Goal: Answer question/provide support: Share knowledge or assist other users

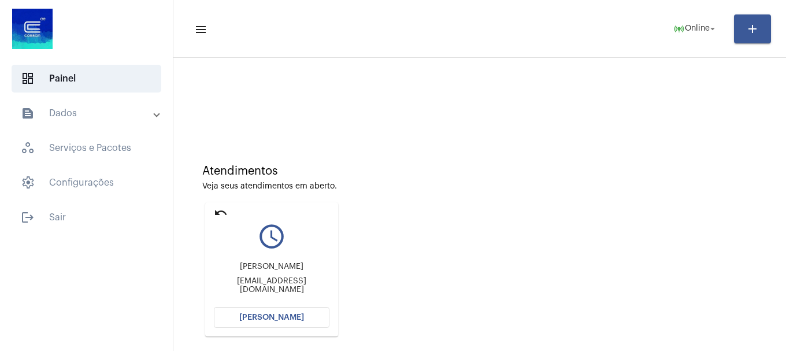
click at [291, 331] on mat-card "undo query_builder [PERSON_NAME] [PERSON_NAME][EMAIL_ADDRESS][DOMAIN_NAME] [PER…" at bounding box center [271, 269] width 133 height 134
click at [299, 319] on span "[PERSON_NAME]" at bounding box center [271, 317] width 65 height 8
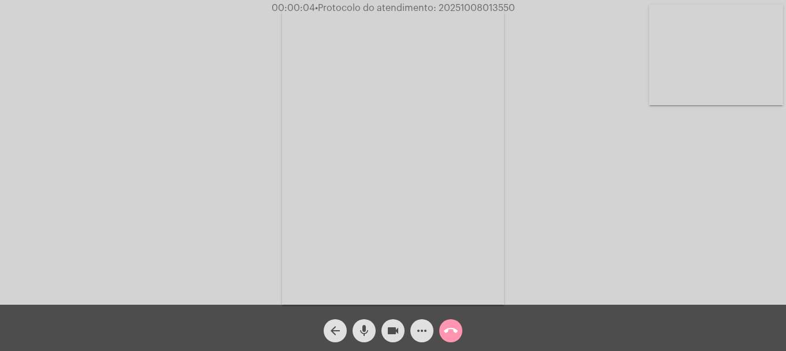
click at [673, 51] on video at bounding box center [716, 55] width 134 height 101
click at [365, 336] on mat-icon "mic" at bounding box center [364, 330] width 14 height 14
click at [355, 333] on button "mic_off" at bounding box center [363, 330] width 23 height 23
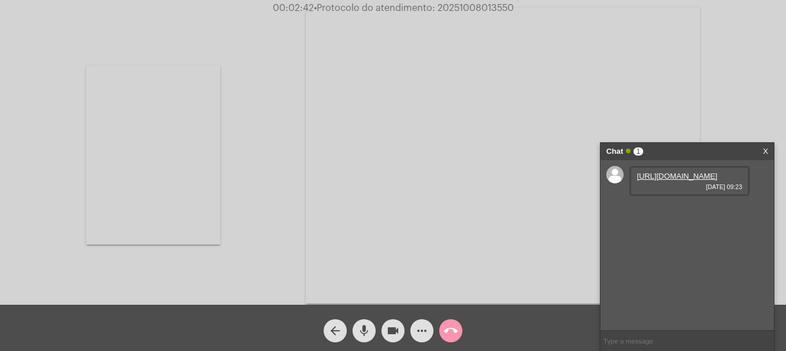
click at [701, 180] on link "[URL][DOMAIN_NAME]" at bounding box center [677, 176] width 80 height 9
click at [453, 8] on span "• Protocolo do atendimento: 20251008013550" at bounding box center [412, 7] width 200 height 9
click at [453, 8] on span "• Protocolo do atendimento: 20251008013550" at bounding box center [414, 7] width 200 height 9
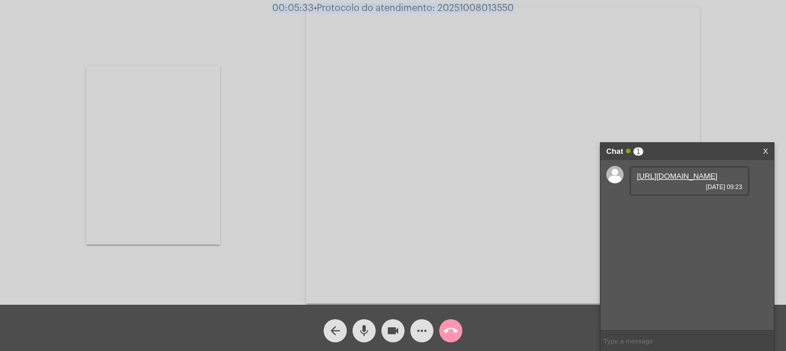
click at [453, 8] on span "• Protocolo do atendimento: 20251008013550" at bounding box center [414, 7] width 200 height 9
copy span "20251008013550"
click at [644, 335] on input "text" at bounding box center [686, 340] width 173 height 20
paste input "20251008013550"
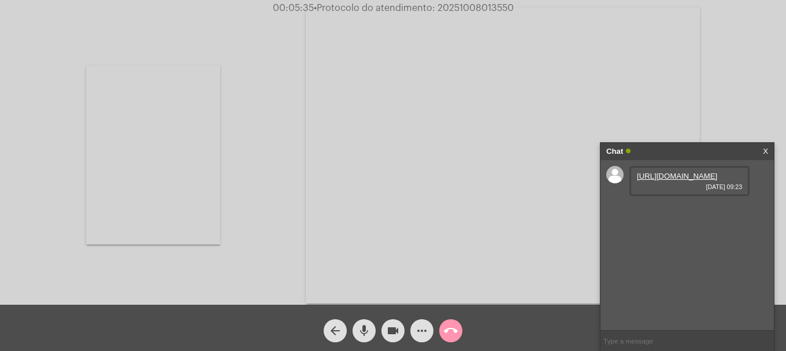
type input "20251008013550"
click at [455, 334] on mat-icon "call_end" at bounding box center [451, 330] width 14 height 14
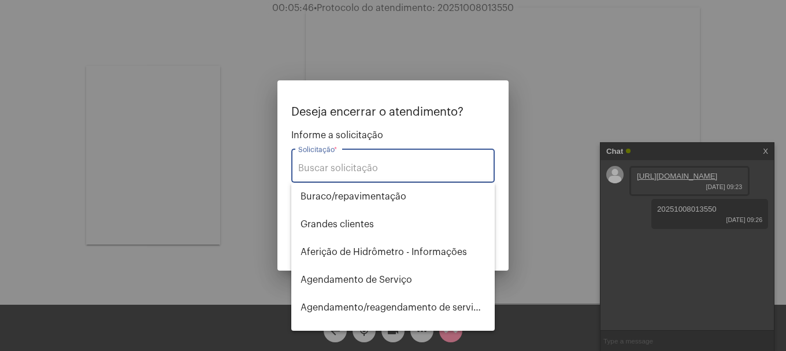
click at [396, 173] on input "Solicitação *" at bounding box center [392, 168] width 189 height 10
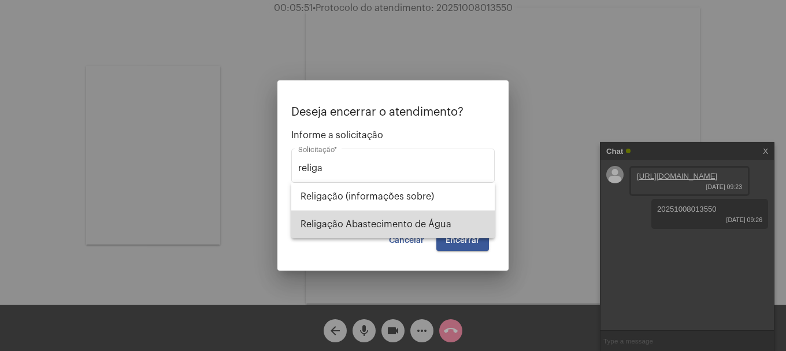
click at [381, 226] on span "Religação Abastecimento de Água" at bounding box center [392, 224] width 185 height 28
type input "Religação Abastecimento de Água"
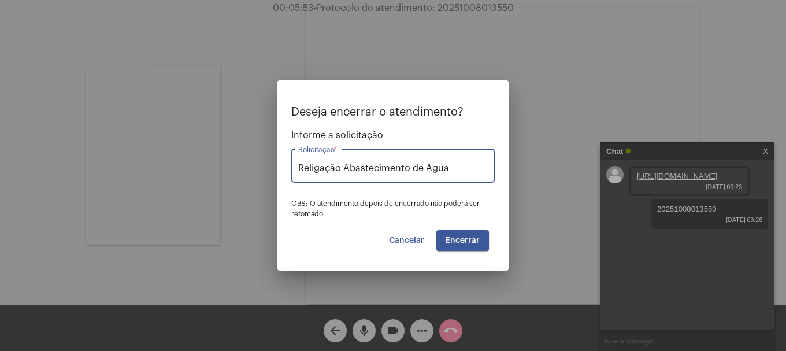
click at [470, 248] on button "Encerrar" at bounding box center [462, 240] width 53 height 21
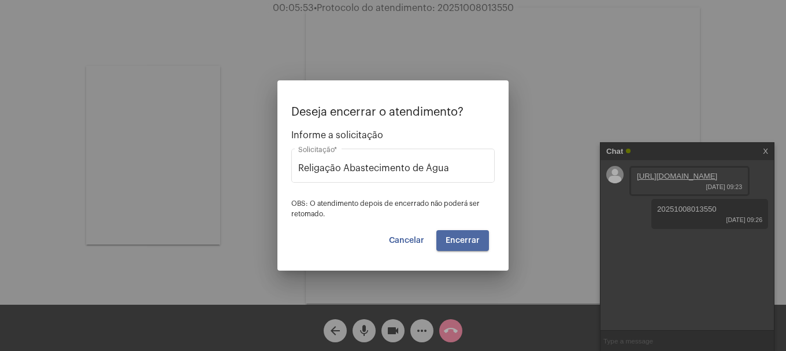
click at [470, 248] on button "Encerrar" at bounding box center [462, 240] width 53 height 21
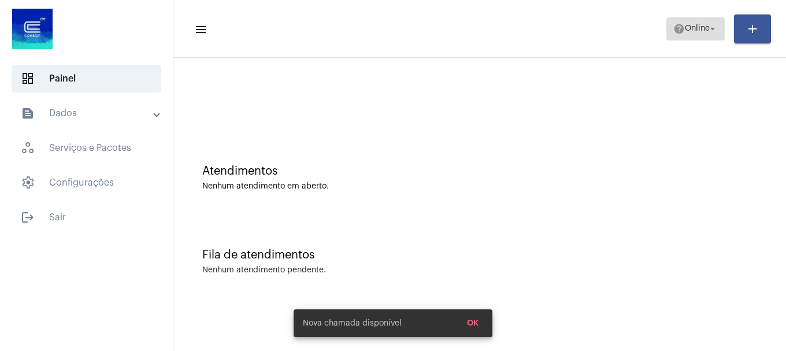
click at [712, 28] on mat-icon "arrow_drop_down" at bounding box center [712, 29] width 10 height 10
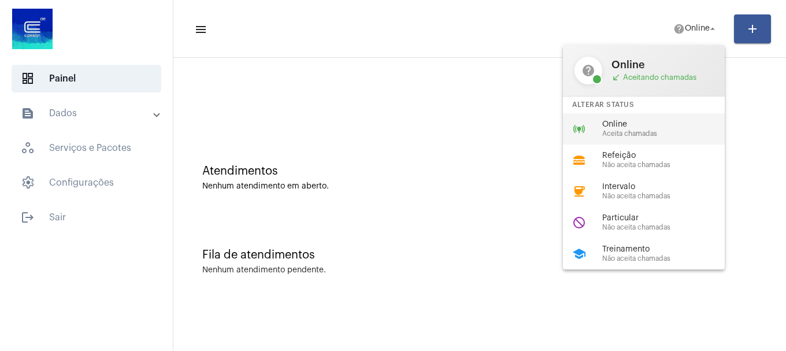
click at [670, 121] on span "Online" at bounding box center [668, 124] width 132 height 9
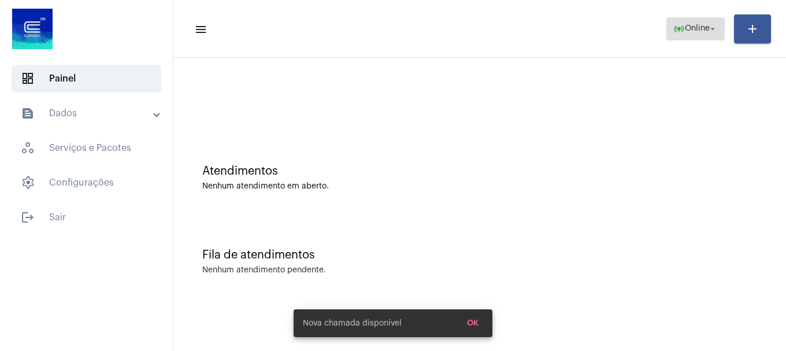
click at [701, 32] on span "Online" at bounding box center [696, 29] width 25 height 8
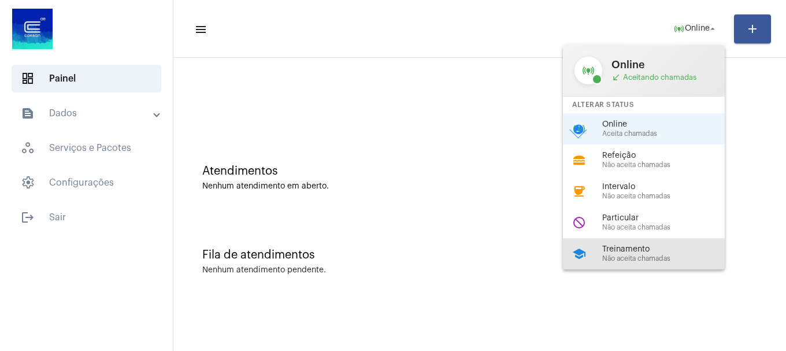
click at [637, 245] on span "Treinamento" at bounding box center [668, 249] width 132 height 9
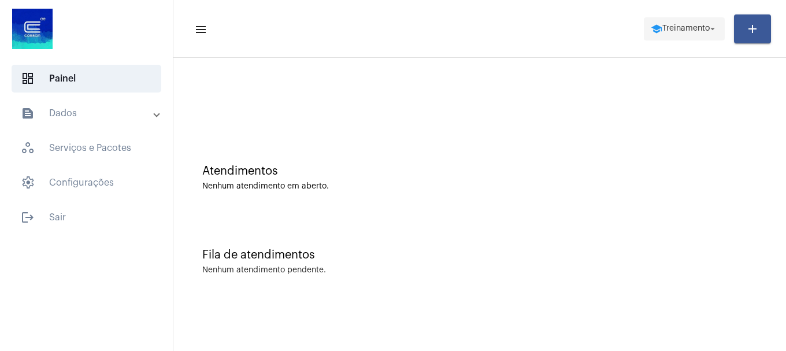
click at [718, 20] on button "school Treinamento arrow_drop_down" at bounding box center [683, 28] width 81 height 23
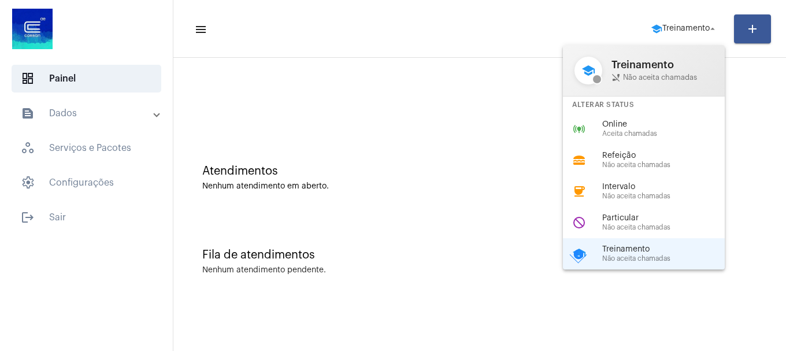
click at [676, 138] on div "online_prediction Online Aceita chamadas" at bounding box center [653, 128] width 180 height 31
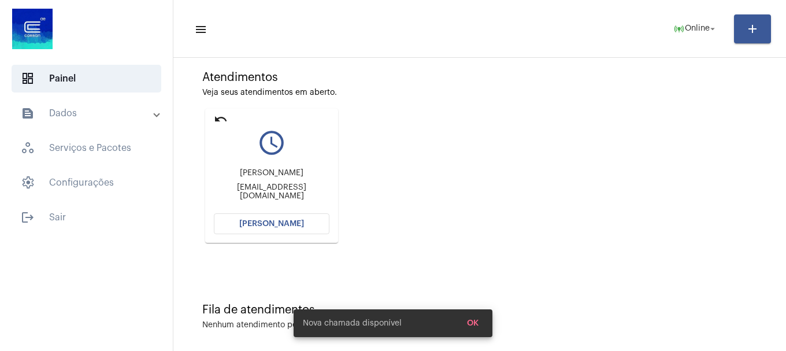
scroll to position [101, 0]
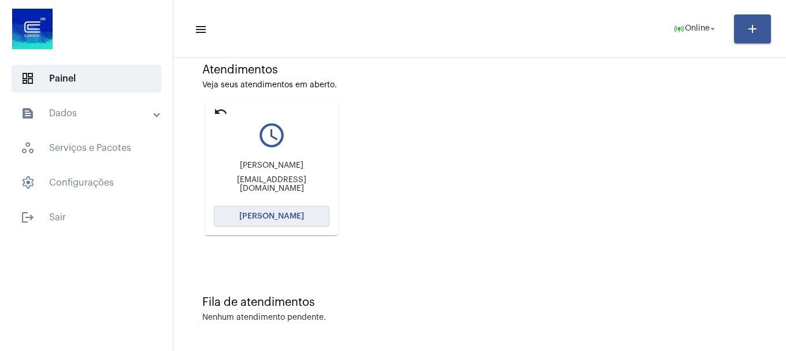
click at [278, 221] on button "[PERSON_NAME]" at bounding box center [272, 216] width 116 height 21
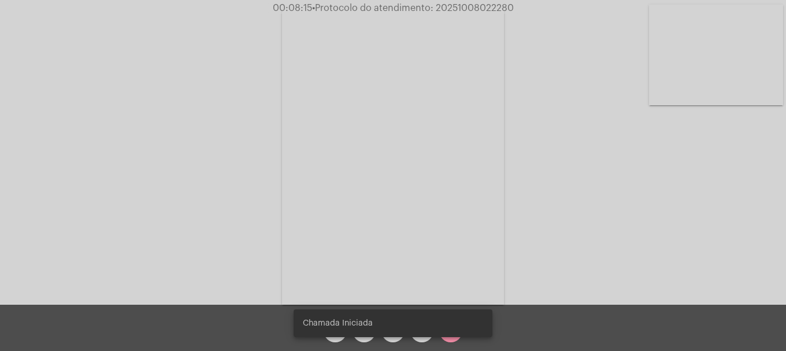
click at [736, 65] on video at bounding box center [716, 55] width 134 height 101
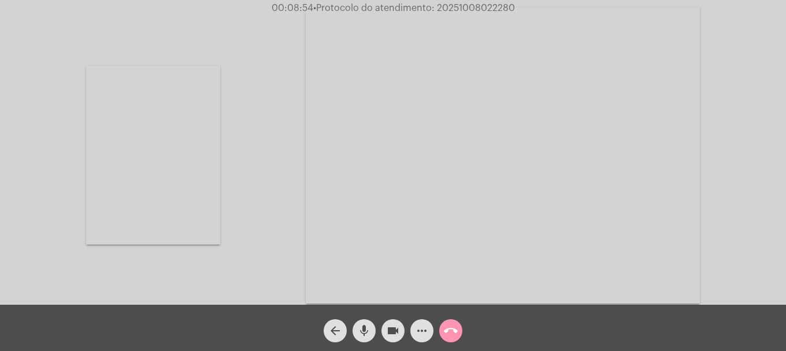
click at [465, 13] on span "00:08:54 • Protocolo do atendimento: 20251008022280" at bounding box center [393, 8] width 252 height 12
click at [467, 10] on span "• Protocolo do atendimento: 20251008022280" at bounding box center [414, 7] width 202 height 9
click at [467, 10] on span "• Protocolo do atendimento: 20251008022280" at bounding box center [413, 7] width 202 height 9
copy span "20251008022280"
click at [423, 335] on mat-icon "more_horiz" at bounding box center [422, 330] width 14 height 14
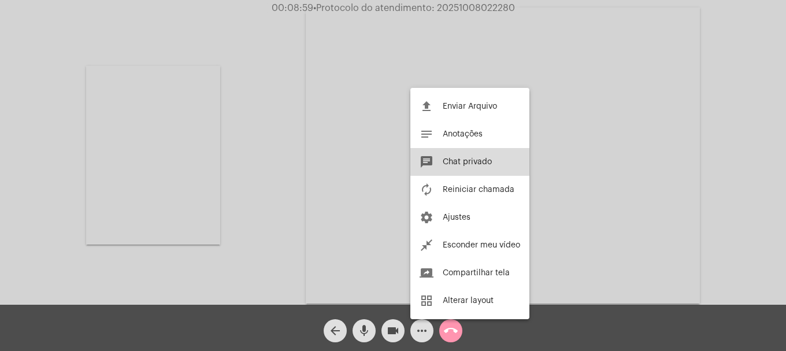
click at [484, 161] on span "Chat privado" at bounding box center [466, 162] width 49 height 8
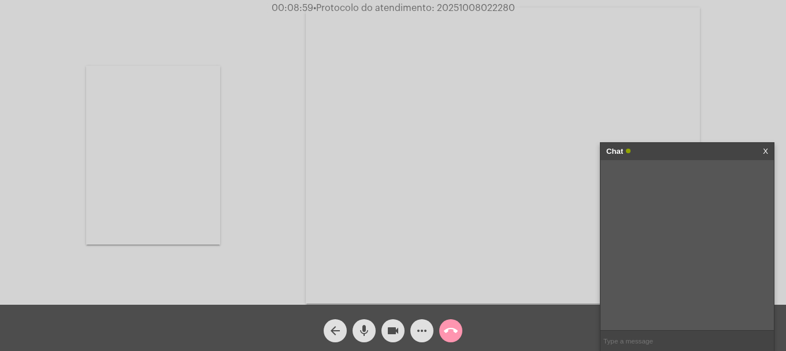
click at [637, 335] on input "text" at bounding box center [686, 340] width 173 height 20
paste input "20251008022280"
type input "20251008022280"
click at [446, 326] on mat-icon "call_end" at bounding box center [451, 330] width 14 height 14
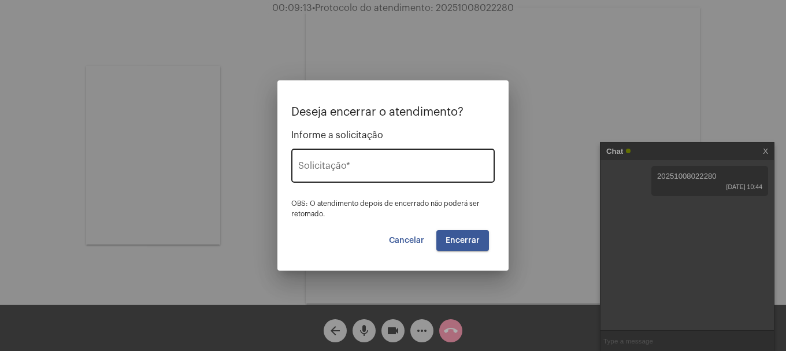
click at [417, 173] on input "Solicitação *" at bounding box center [392, 168] width 189 height 10
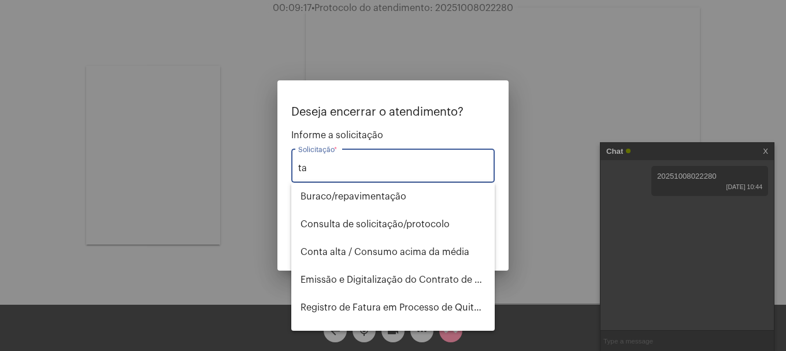
type input "t"
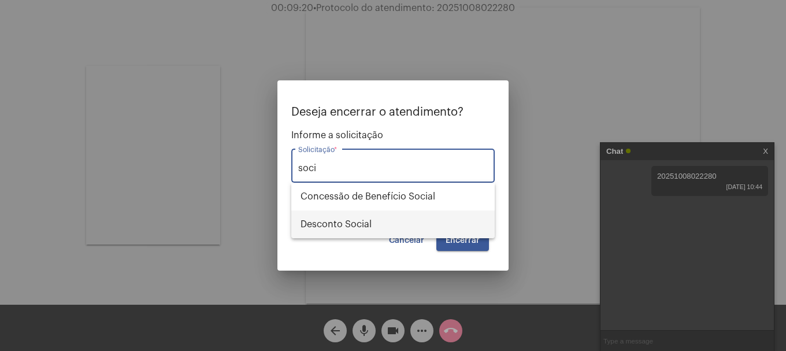
click at [388, 229] on span "Desconto Social" at bounding box center [392, 224] width 185 height 28
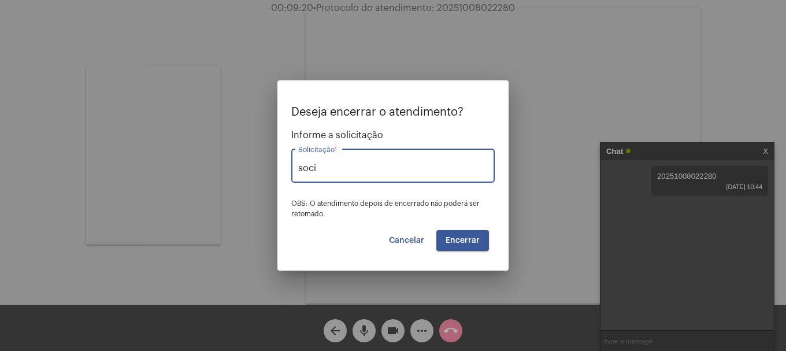
type input "Desconto Social"
click at [452, 250] on button "Encerrar" at bounding box center [462, 240] width 53 height 21
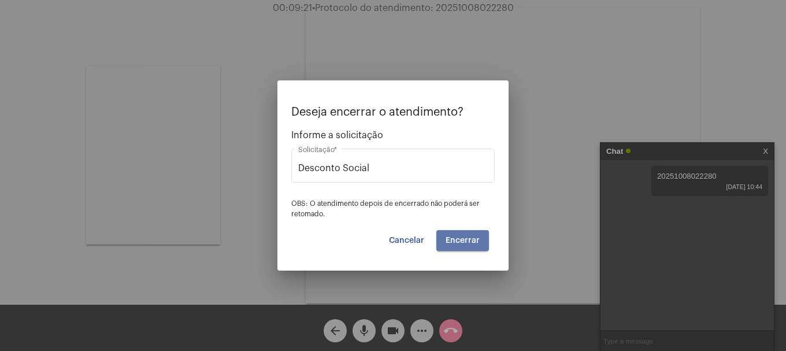
click at [452, 250] on button "Encerrar" at bounding box center [462, 240] width 53 height 21
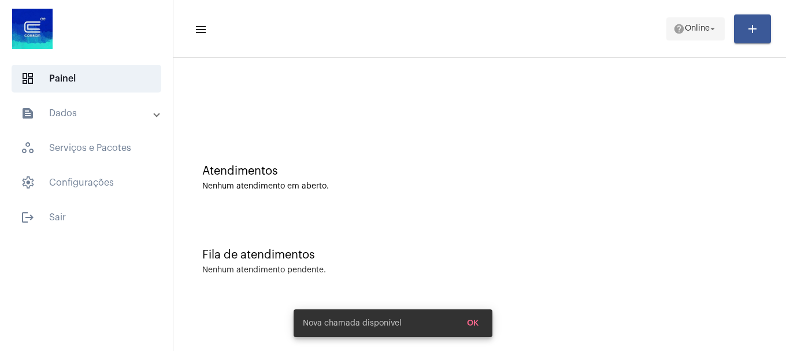
click at [689, 23] on span "help Online arrow_drop_down" at bounding box center [695, 28] width 44 height 21
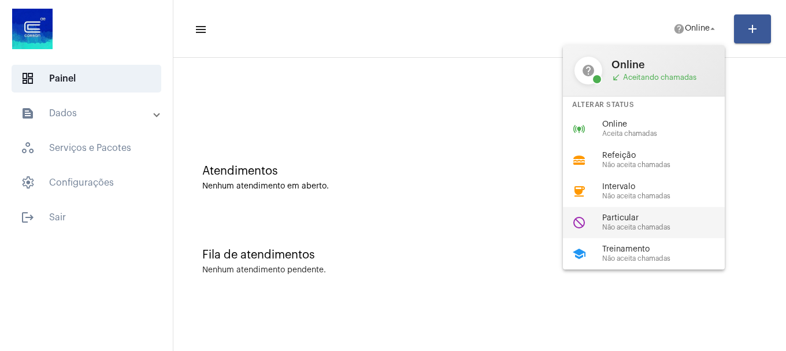
click at [657, 226] on span "Não aceita chamadas" at bounding box center [668, 228] width 132 height 8
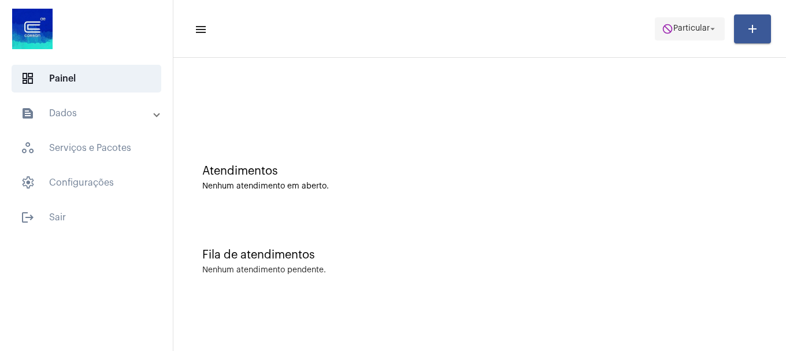
click at [695, 31] on span "Particular" at bounding box center [691, 29] width 36 height 8
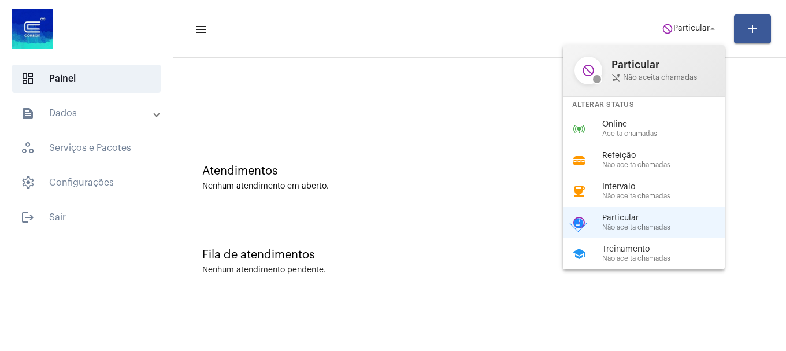
click at [625, 135] on span "Aceita chamadas" at bounding box center [668, 134] width 132 height 8
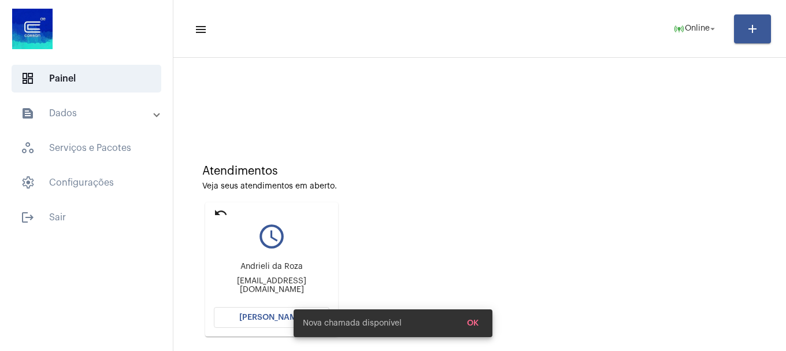
scroll to position [101, 0]
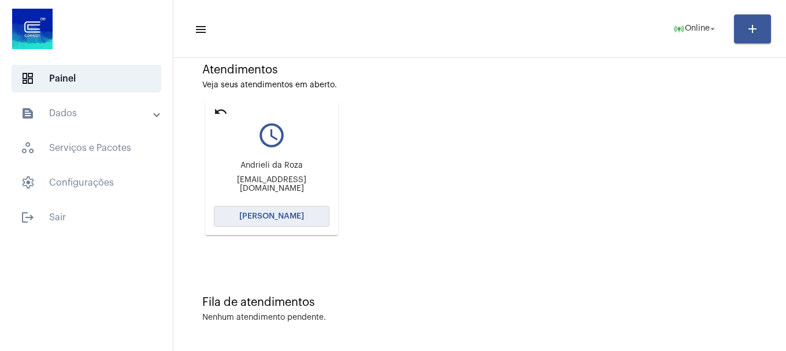
click at [282, 213] on span "[PERSON_NAME]" at bounding box center [271, 216] width 65 height 8
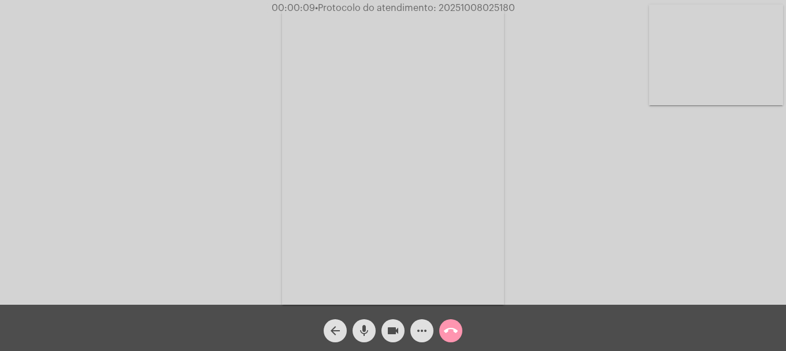
click at [699, 49] on video at bounding box center [716, 55] width 134 height 101
click at [468, 13] on span "00:15:06 • Protocolo do atendimento: 20251008025180" at bounding box center [393, 8] width 248 height 12
click at [470, 10] on span "• Protocolo do atendimento: 20251008025180" at bounding box center [412, 7] width 200 height 9
copy span "20251008025180"
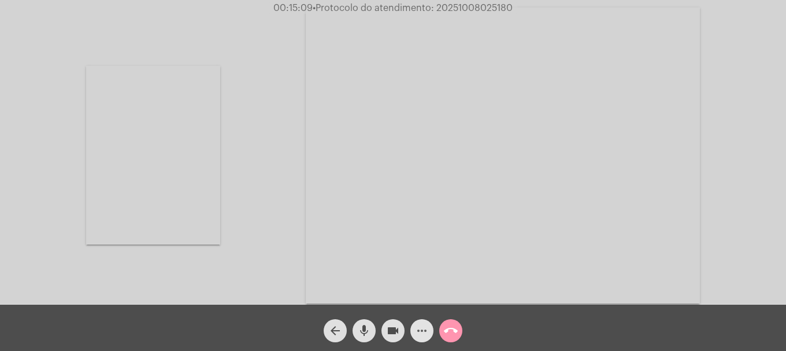
click at [420, 328] on mat-icon "more_horiz" at bounding box center [422, 330] width 14 height 14
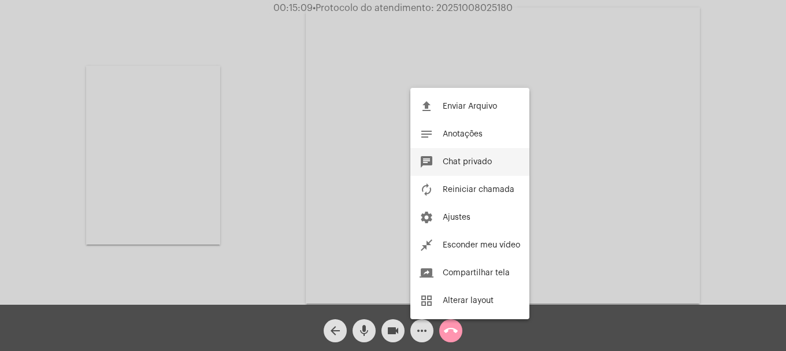
click at [482, 163] on span "Chat privado" at bounding box center [466, 162] width 49 height 8
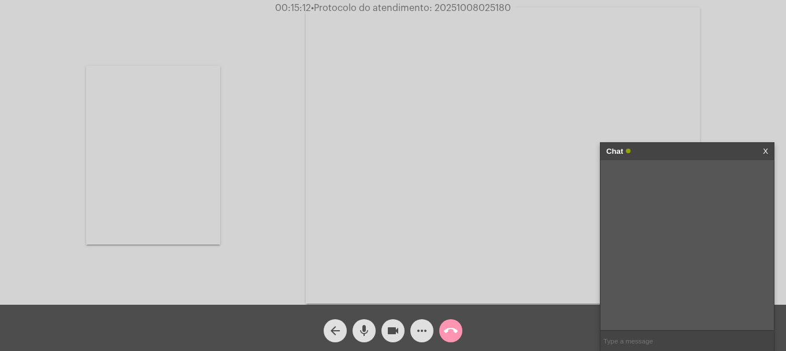
paste input "20251008025180"
type input "20251008025180"
click at [455, 328] on mat-icon "call_end" at bounding box center [451, 330] width 14 height 14
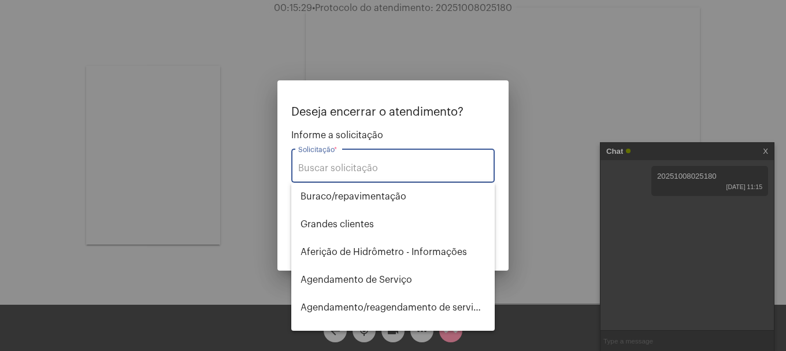
click at [354, 169] on input "Solicitação *" at bounding box center [392, 168] width 189 height 10
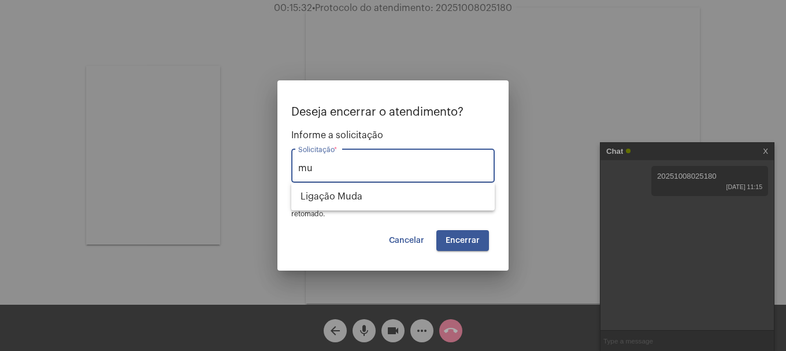
type input "m"
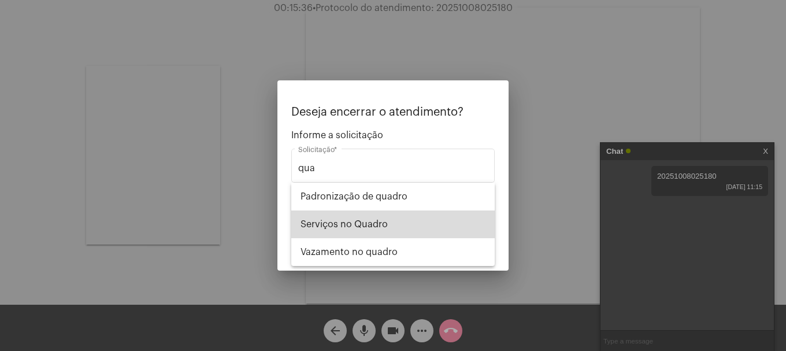
click at [356, 232] on span "Serviços no Quadro" at bounding box center [392, 224] width 185 height 28
type input "Serviços no Quadro"
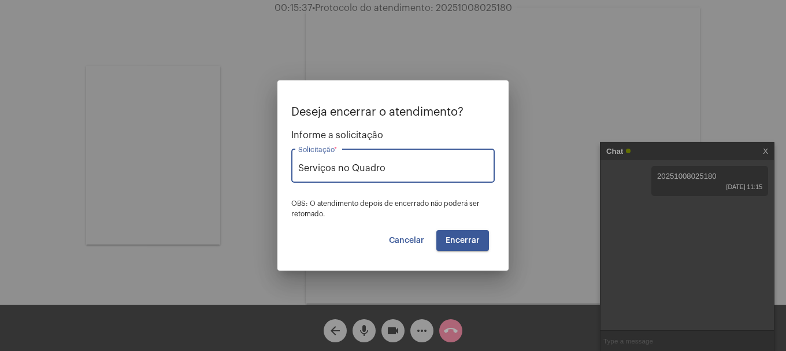
click at [452, 241] on span "Encerrar" at bounding box center [462, 240] width 34 height 8
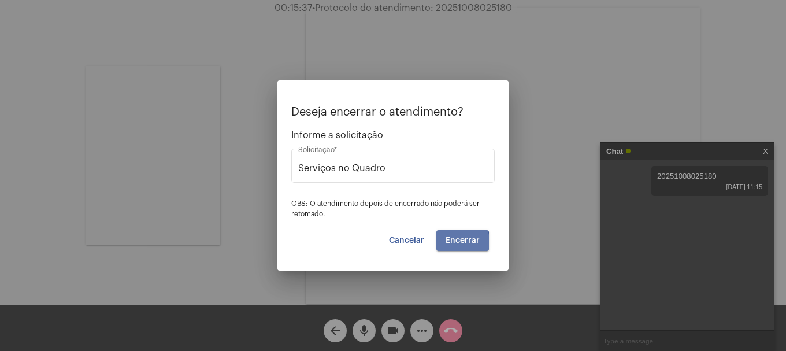
click at [452, 241] on span "Encerrar" at bounding box center [462, 240] width 34 height 8
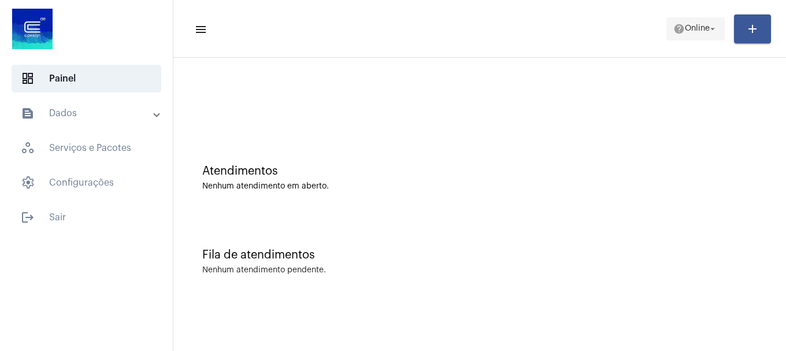
click at [699, 36] on span "help Online arrow_drop_down" at bounding box center [695, 28] width 44 height 21
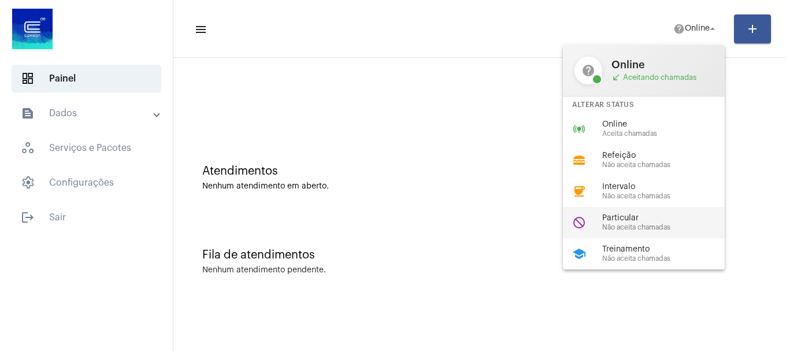
click at [655, 229] on span "Não aceita chamadas" at bounding box center [668, 228] width 132 height 8
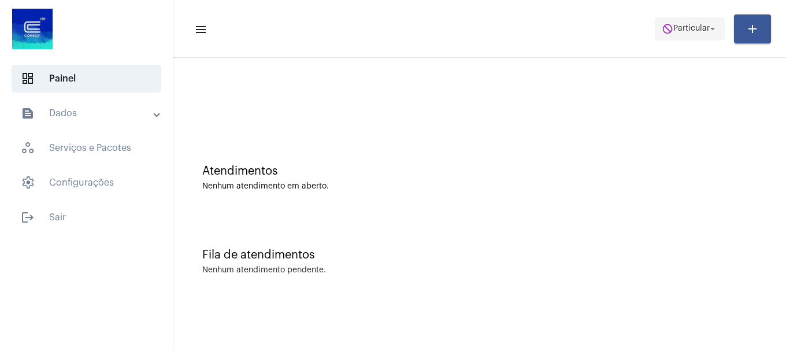
drag, startPoint x: 642, startPoint y: 18, endPoint x: 660, endPoint y: 36, distance: 25.3
click at [643, 18] on mat-toolbar-row "menu do_not_disturb Particular arrow_drop_down add" at bounding box center [479, 28] width 612 height 37
click at [661, 36] on span "do_not_disturb Particular arrow_drop_down" at bounding box center [689, 28] width 56 height 21
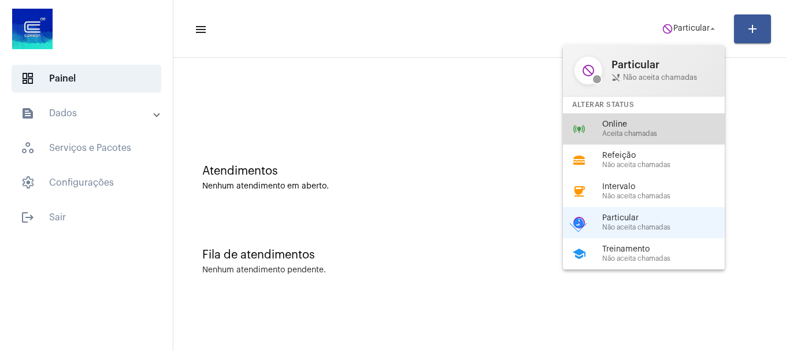
click at [645, 135] on span "Aceita chamadas" at bounding box center [668, 134] width 132 height 8
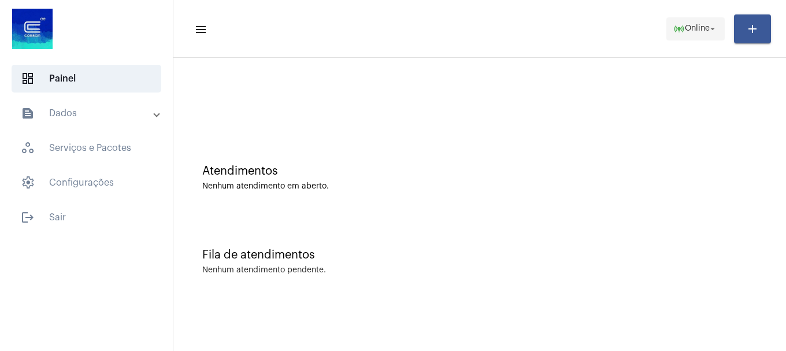
click at [685, 36] on span "online_prediction Online arrow_drop_down" at bounding box center [695, 28] width 44 height 21
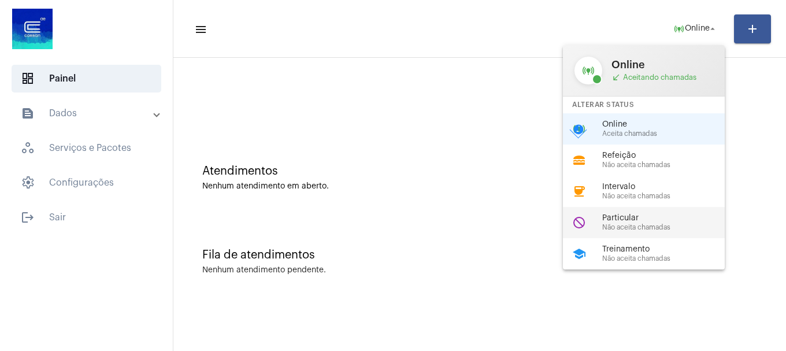
click at [658, 235] on div "do_not_disturb Particular Não aceita chamadas" at bounding box center [653, 222] width 180 height 31
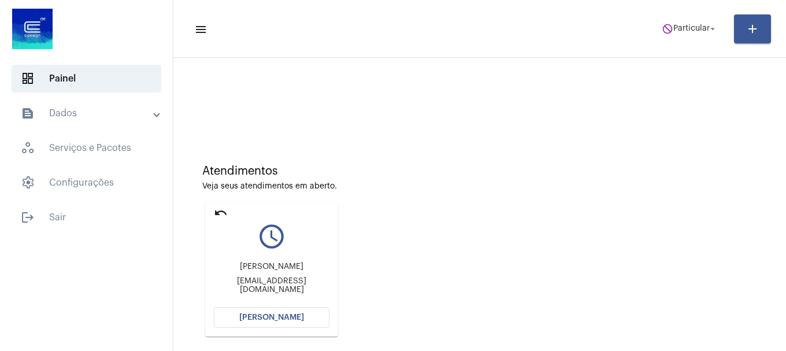
click at [211, 213] on mat-card "undo query_builder [PERSON_NAME] [PERSON_NAME][EMAIL_ADDRESS][DOMAIN_NAME] [PER…" at bounding box center [271, 269] width 133 height 134
click at [217, 213] on mat-icon "undo" at bounding box center [221, 213] width 14 height 14
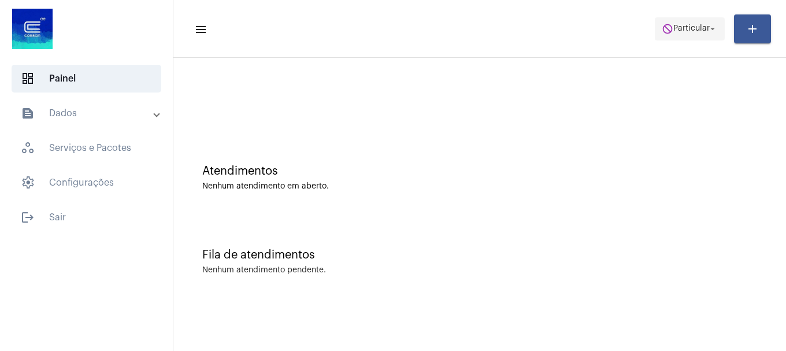
drag, startPoint x: 716, startPoint y: 11, endPoint x: 708, endPoint y: 20, distance: 11.9
click at [714, 13] on mat-toolbar-row "menu do_not_disturb Particular arrow_drop_down add" at bounding box center [479, 28] width 612 height 37
click at [707, 21] on span "do_not_disturb Particular arrow_drop_down" at bounding box center [689, 28] width 56 height 21
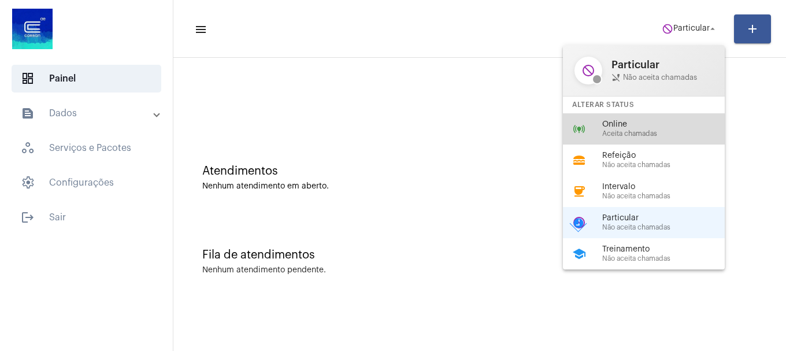
click at [645, 137] on span "Aceita chamadas" at bounding box center [668, 134] width 132 height 8
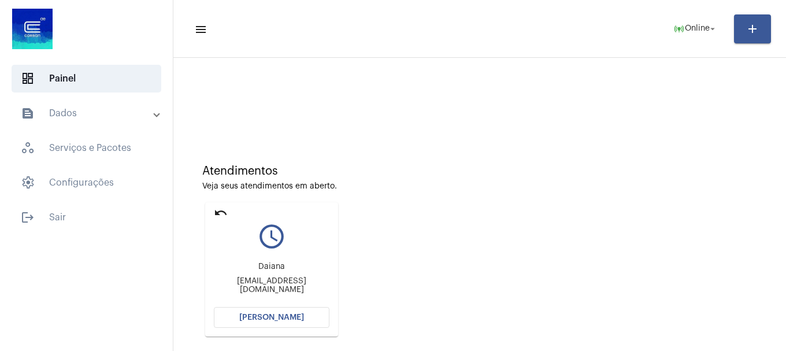
click at [265, 307] on button "[PERSON_NAME]" at bounding box center [272, 317] width 116 height 21
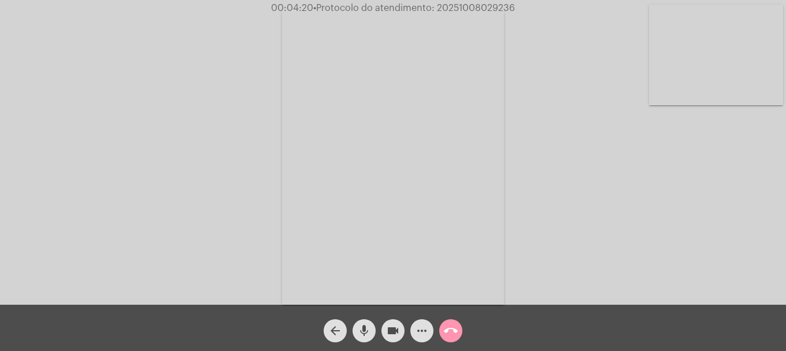
click at [464, 9] on span "• Protocolo do atendimento: 20251008029236" at bounding box center [414, 7] width 202 height 9
copy span "20251008029236"
click at [449, 328] on mat-icon "call_end" at bounding box center [451, 330] width 14 height 14
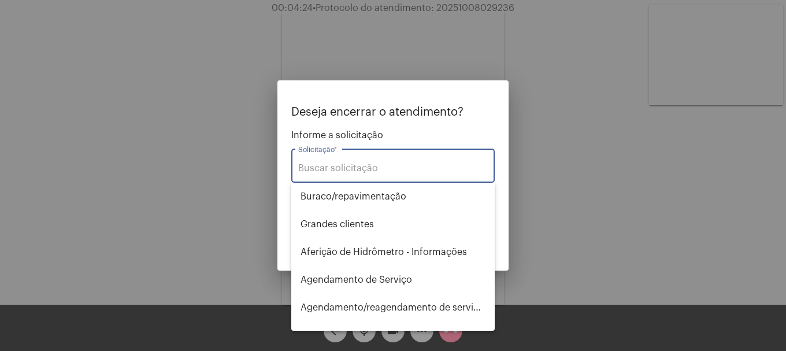
click at [437, 164] on input "Solicitação *" at bounding box center [392, 168] width 189 height 10
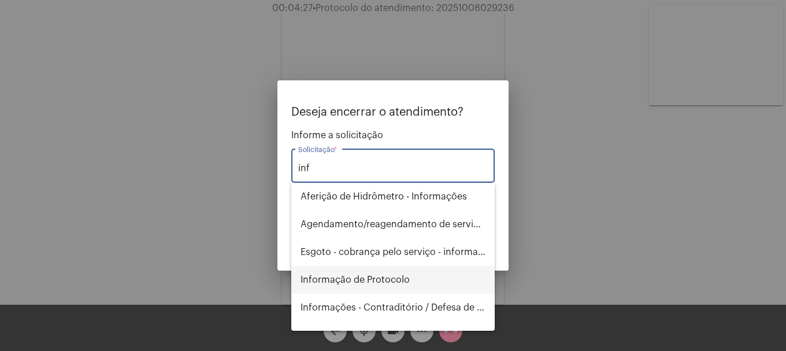
click at [459, 291] on span "Informação de Protocolo" at bounding box center [392, 280] width 185 height 28
type input "Informação de Protocolo"
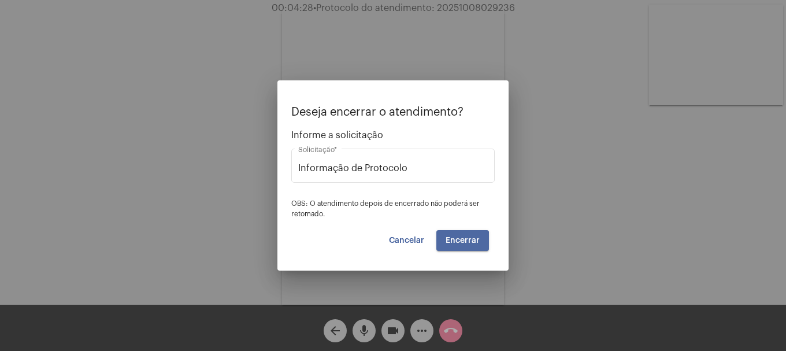
click at [460, 241] on span "Encerrar" at bounding box center [462, 240] width 34 height 8
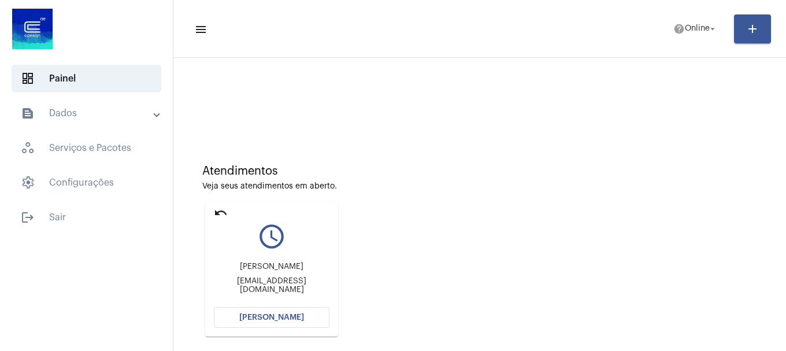
click at [252, 320] on span "[PERSON_NAME]" at bounding box center [271, 317] width 65 height 8
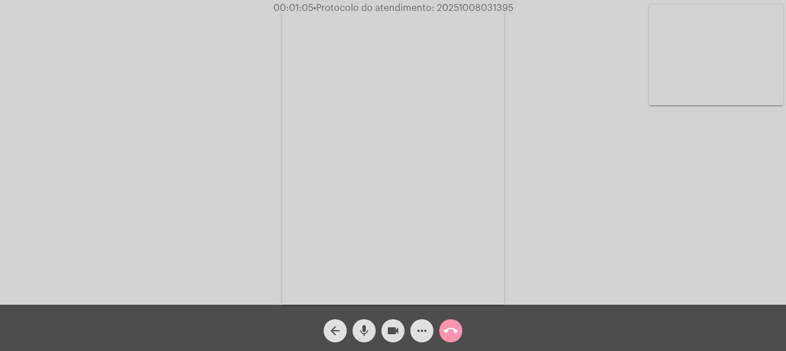
click at [703, 33] on video at bounding box center [716, 55] width 134 height 101
click at [272, 240] on div "Acessando Câmera e Microfone..." at bounding box center [392, 154] width 783 height 304
click at [459, 329] on button "call_end" at bounding box center [450, 330] width 23 height 23
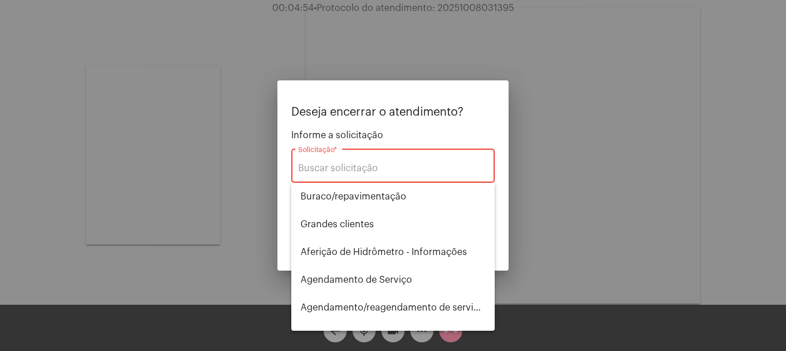
click at [446, 174] on div "Solicitação *" at bounding box center [392, 164] width 189 height 36
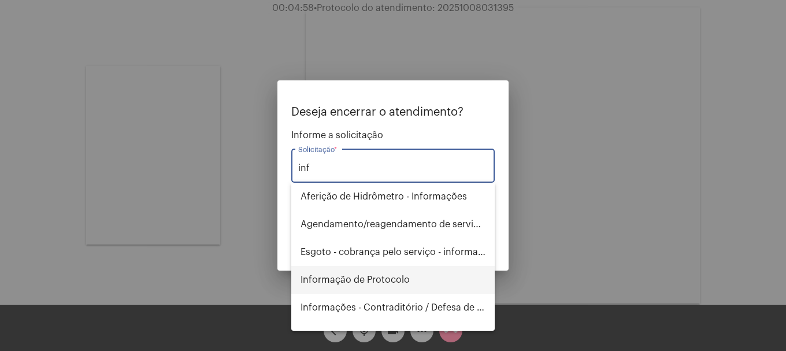
click at [389, 285] on span "Informação de Protocolo" at bounding box center [392, 280] width 185 height 28
type input "Informação de Protocolo"
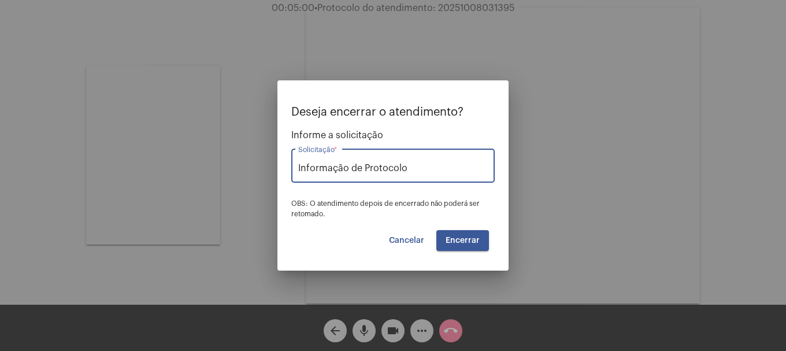
click at [462, 239] on span "Encerrar" at bounding box center [462, 240] width 34 height 8
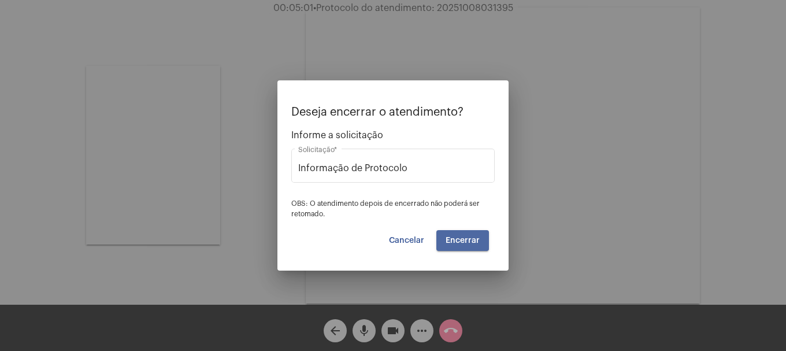
click at [462, 239] on span "Encerrar" at bounding box center [462, 240] width 34 height 8
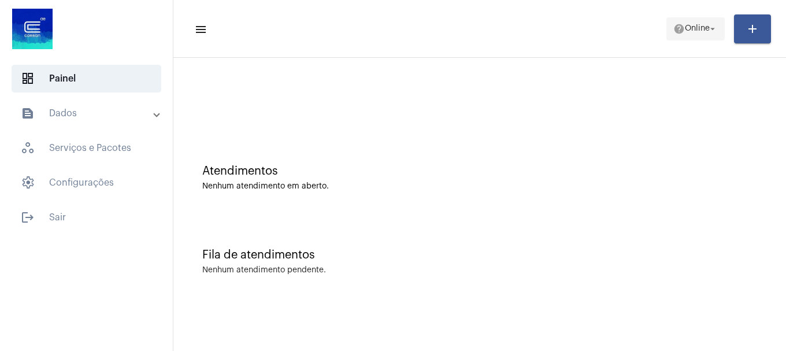
click at [704, 32] on span "Online" at bounding box center [696, 29] width 25 height 8
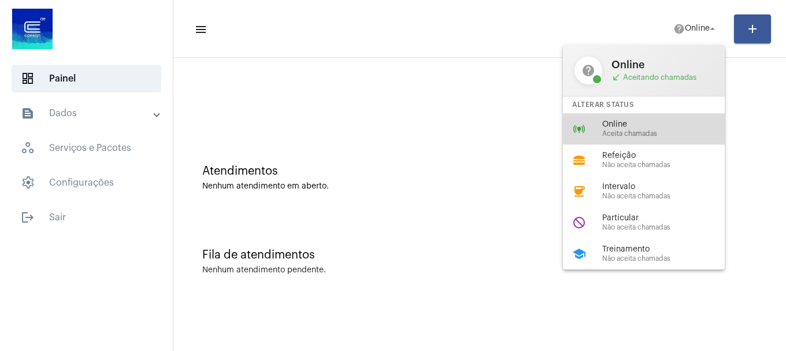
click at [656, 128] on span "Online" at bounding box center [668, 124] width 132 height 9
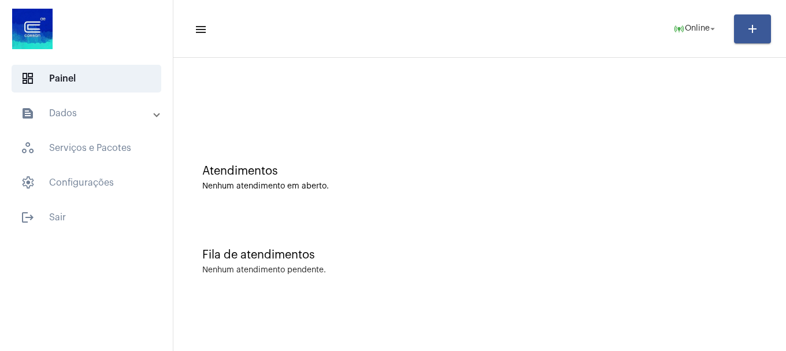
click at [62, 114] on mat-panel-title "text_snippet_outlined Dados" at bounding box center [87, 113] width 133 height 14
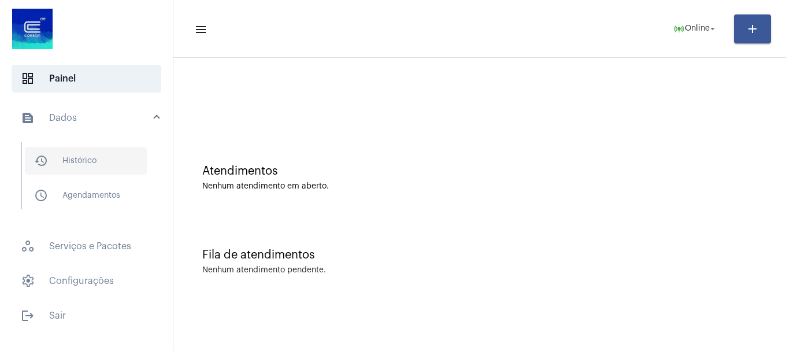
click at [97, 165] on span "history_outlined Histórico" at bounding box center [86, 161] width 122 height 28
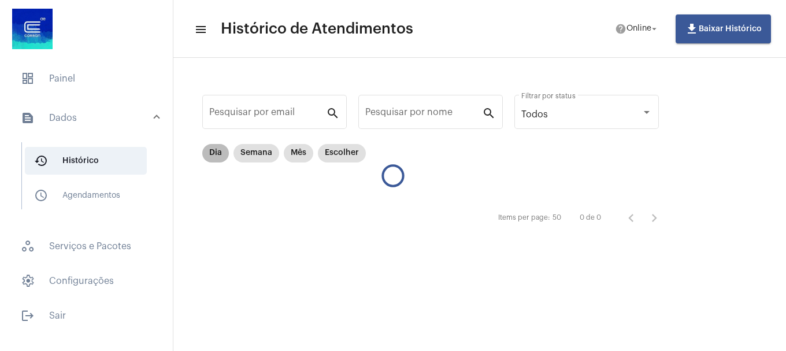
click at [224, 155] on mat-chip "Dia" at bounding box center [215, 153] width 27 height 18
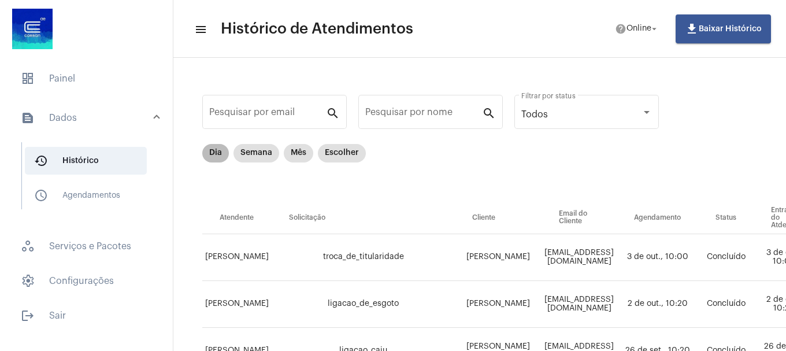
scroll to position [0, 40]
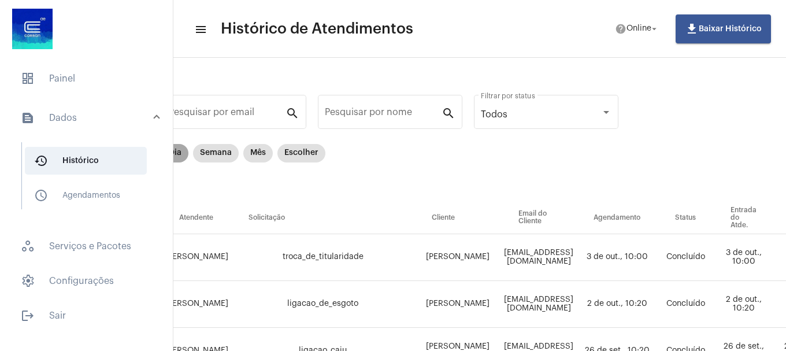
click at [181, 153] on mat-chip "Dia" at bounding box center [175, 153] width 27 height 18
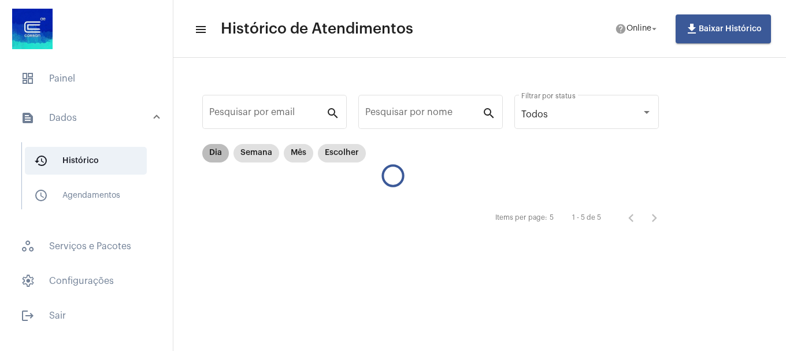
click at [203, 149] on mat-chip "Dia" at bounding box center [215, 153] width 27 height 18
click at [206, 149] on mat-chip "Dia" at bounding box center [215, 153] width 27 height 18
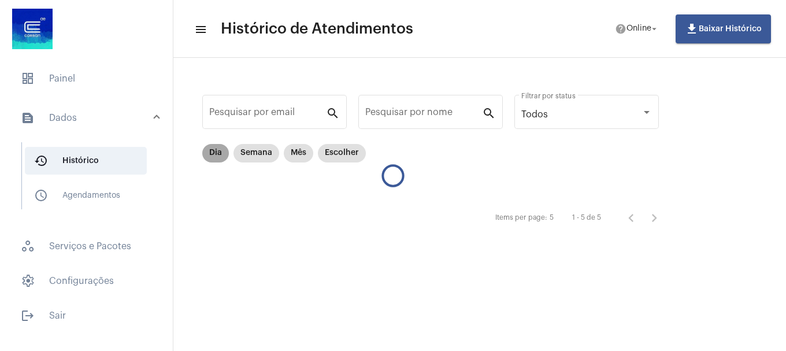
click at [206, 149] on mat-chip "Dia" at bounding box center [215, 153] width 27 height 18
click at [207, 151] on mat-chip "Dia" at bounding box center [215, 153] width 27 height 18
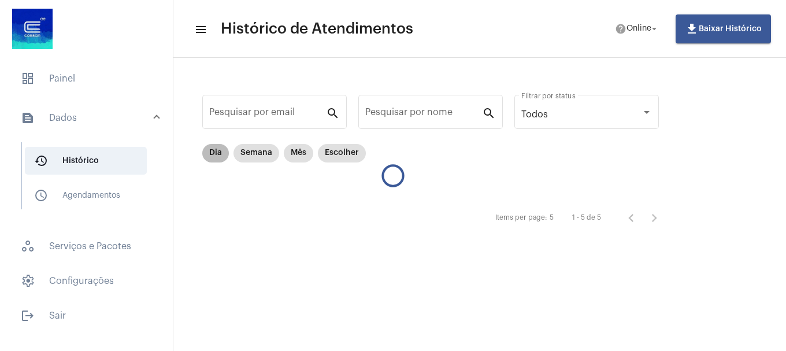
click at [207, 151] on mat-chip "Dia" at bounding box center [215, 153] width 27 height 18
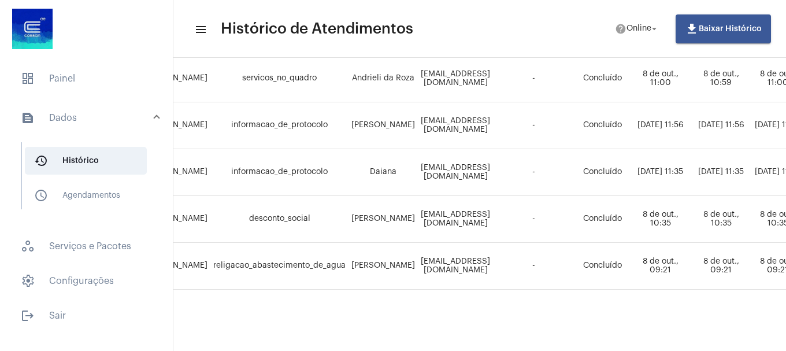
scroll to position [187, 64]
drag, startPoint x: 343, startPoint y: 204, endPoint x: 407, endPoint y: 211, distance: 63.9
click at [407, 211] on tr "[PERSON_NAME] desconto_social Sueli ferreira de oliveira [EMAIL_ADDRESS][DOMAIN…" at bounding box center [737, 219] width 1196 height 47
copy tr "[PERSON_NAME]"
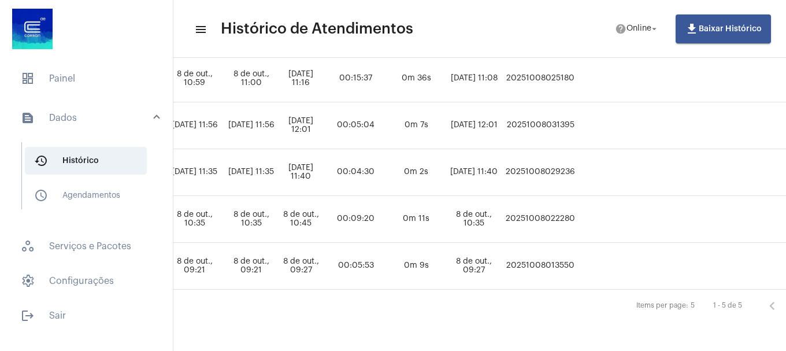
scroll to position [187, 597]
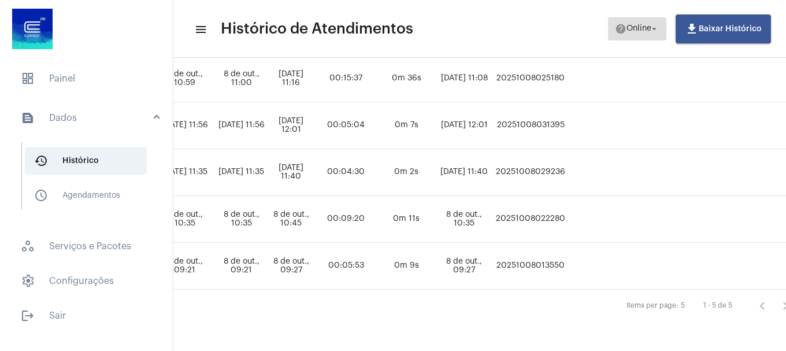
click at [613, 18] on button "help Online arrow_drop_down" at bounding box center [637, 28] width 58 height 23
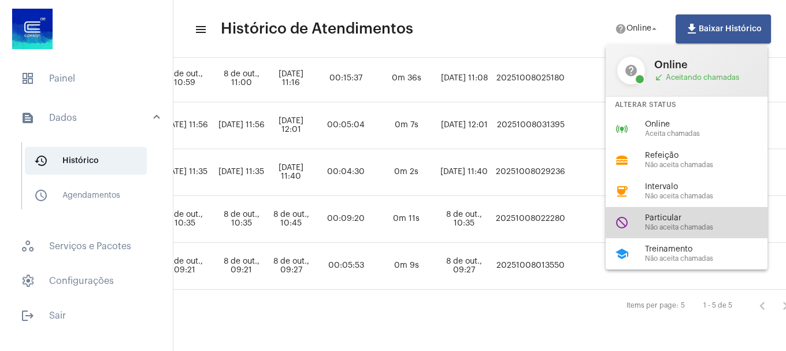
click at [661, 229] on span "Não aceita chamadas" at bounding box center [711, 228] width 132 height 8
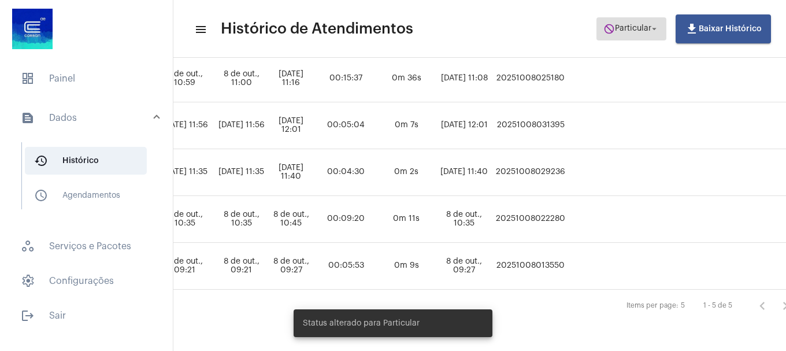
click at [639, 38] on span "do_not_disturb Particular arrow_drop_down" at bounding box center [631, 28] width 56 height 21
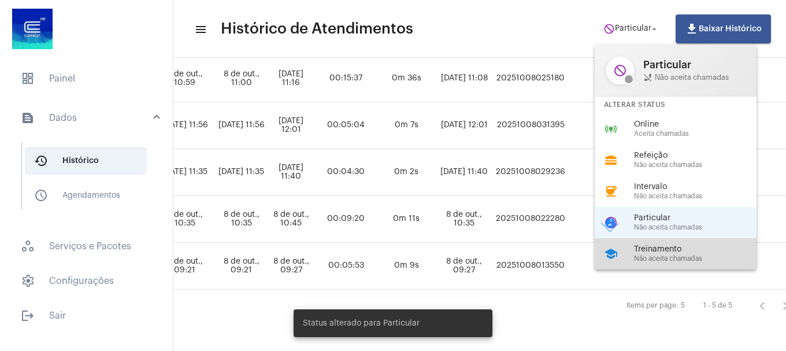
click at [707, 250] on span "Treinamento" at bounding box center [700, 249] width 132 height 9
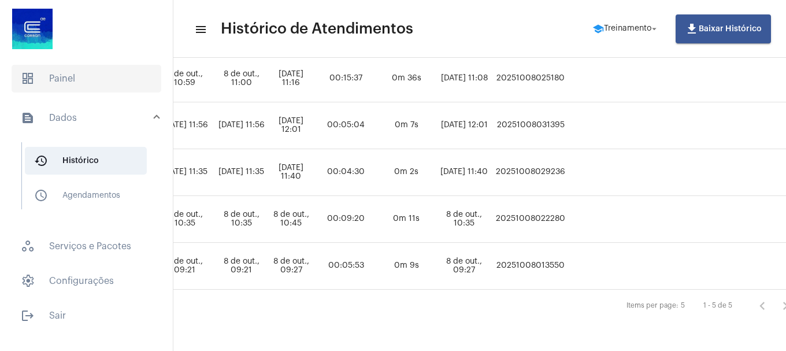
click at [75, 82] on span "dashboard Painel" at bounding box center [87, 79] width 150 height 28
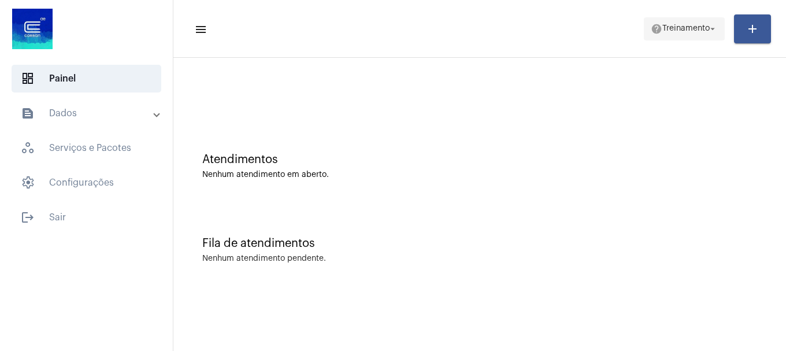
click at [687, 32] on span "Treinamento" at bounding box center [685, 29] width 47 height 8
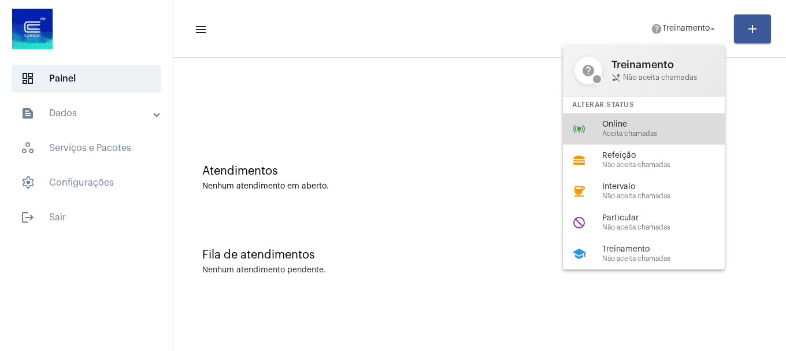
click at [632, 116] on div "online_prediction Online Aceita chamadas" at bounding box center [653, 128] width 180 height 31
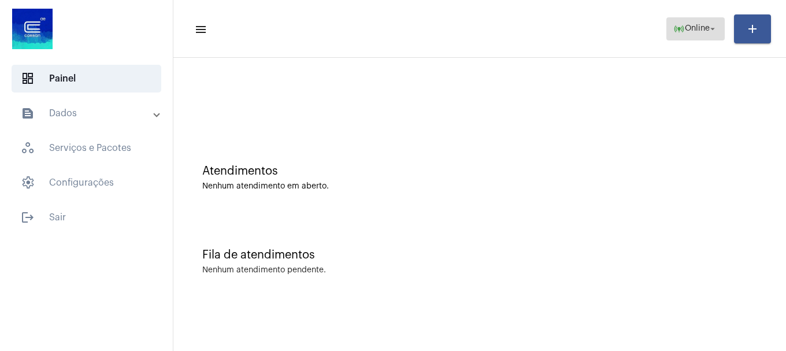
click at [682, 33] on span "online_prediction Online arrow_drop_down" at bounding box center [695, 28] width 44 height 21
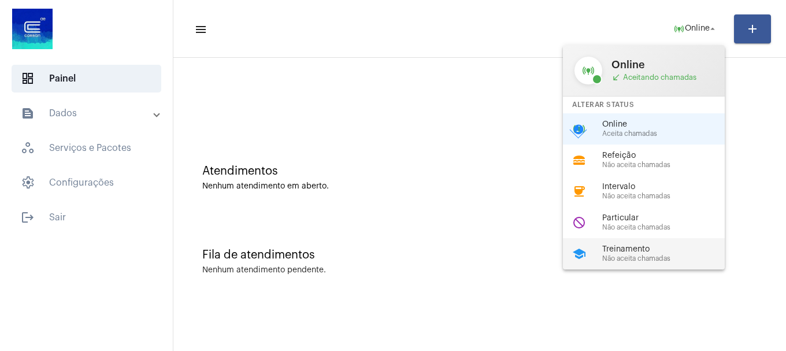
click at [644, 252] on span "Treinamento" at bounding box center [668, 249] width 132 height 9
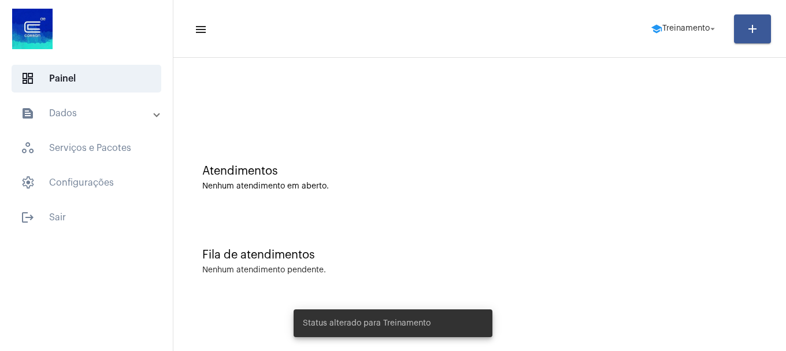
click at [644, 252] on div "Fila de atendimentos" at bounding box center [479, 254] width 555 height 13
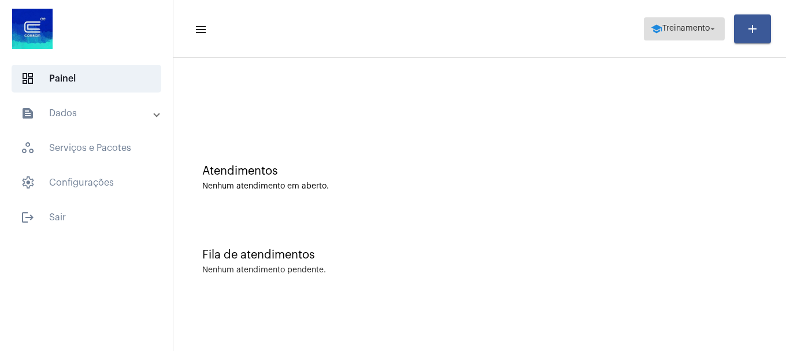
click at [693, 19] on span "school Treinamento arrow_drop_down" at bounding box center [683, 28] width 67 height 21
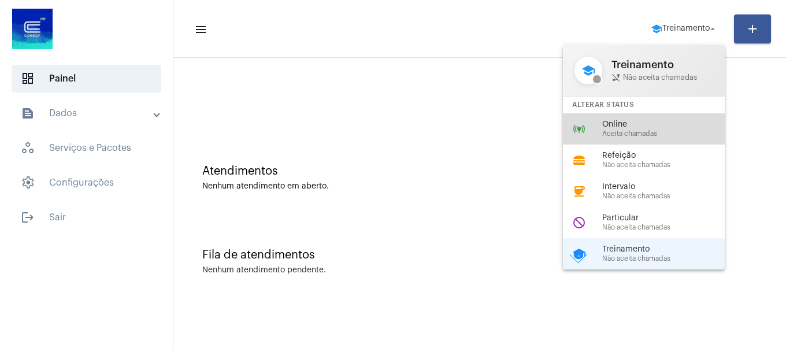
click at [635, 126] on span "Online" at bounding box center [668, 124] width 132 height 9
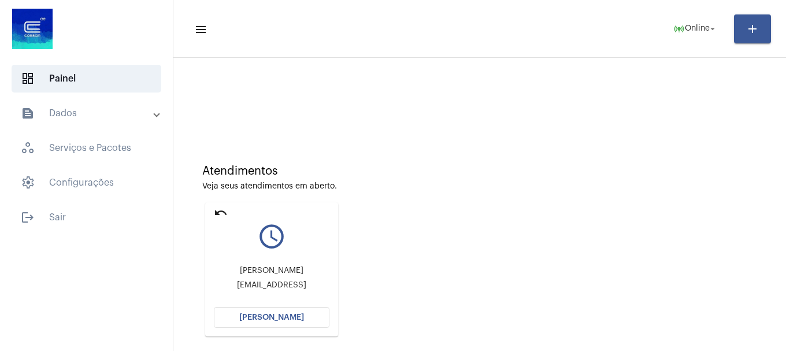
click at [302, 319] on button "[PERSON_NAME]" at bounding box center [272, 317] width 116 height 21
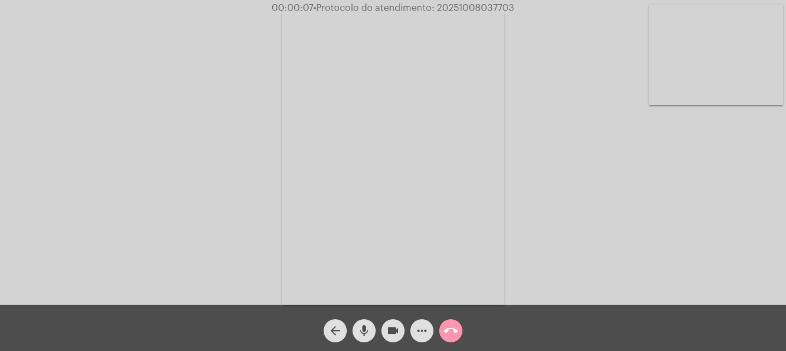
click at [525, 204] on div "Acessando Câmera e Microfone..." at bounding box center [392, 155] width 783 height 304
click at [643, 67] on div "Acessando Câmera e Microfone..." at bounding box center [392, 155] width 783 height 304
click at [720, 88] on video at bounding box center [716, 55] width 134 height 101
click at [457, 324] on button "call_end" at bounding box center [450, 330] width 23 height 23
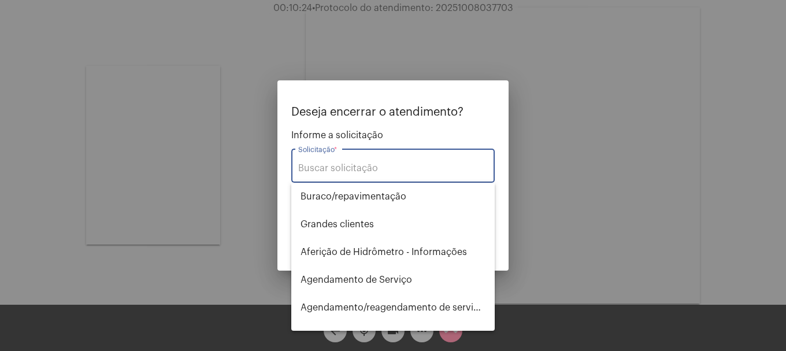
click at [336, 169] on input "Solicitação *" at bounding box center [392, 168] width 189 height 10
click at [390, 168] on input "Solicitação *" at bounding box center [392, 168] width 189 height 10
type input "inf"
click at [359, 23] on div at bounding box center [393, 175] width 786 height 351
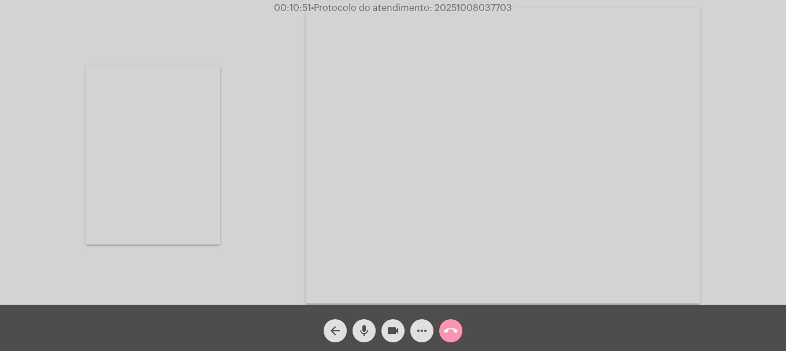
click at [449, 6] on span "• Protocolo do atendimento: 20251008037703" at bounding box center [411, 7] width 201 height 9
copy span "20251008037703"
click at [417, 337] on mat-icon "more_horiz" at bounding box center [422, 330] width 14 height 14
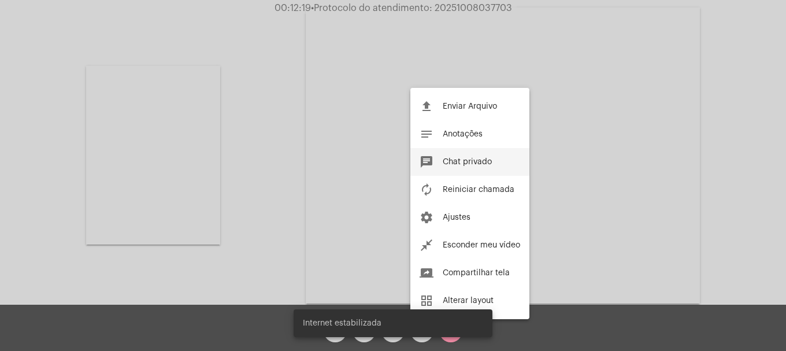
click at [431, 168] on mat-icon "chat" at bounding box center [426, 162] width 14 height 14
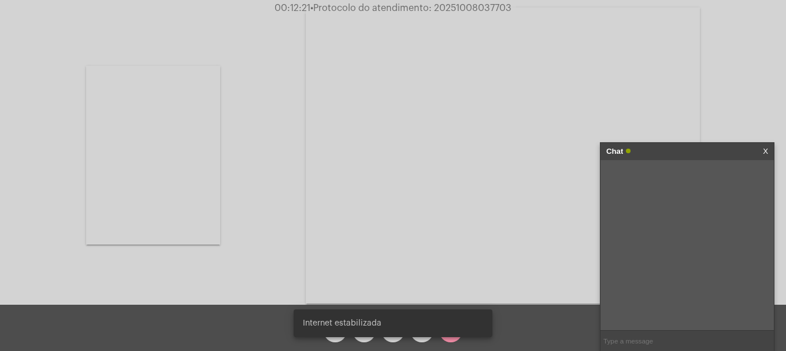
click at [615, 335] on input "text" at bounding box center [686, 340] width 173 height 20
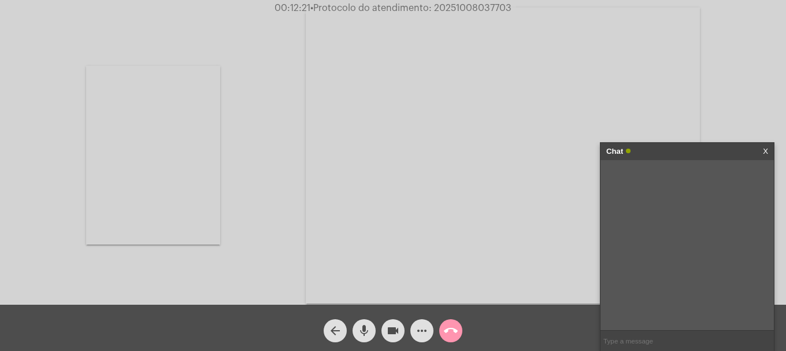
paste input "20251008037703"
type input "20251008037703"
click at [451, 341] on span "call_end" at bounding box center [451, 330] width 14 height 23
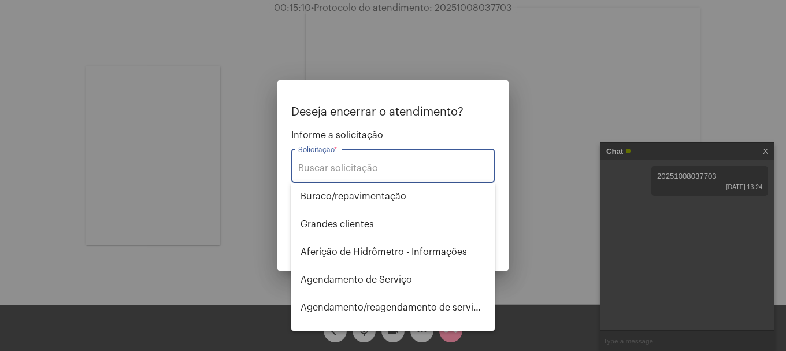
click at [350, 157] on div "Solicitação *" at bounding box center [392, 164] width 189 height 36
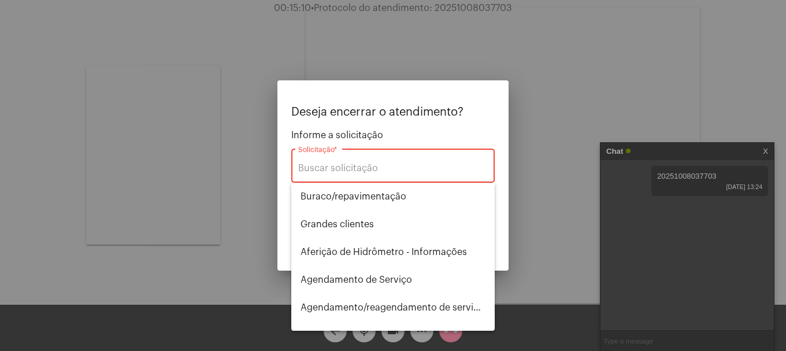
click at [350, 161] on div "Solicitação *" at bounding box center [392, 164] width 189 height 36
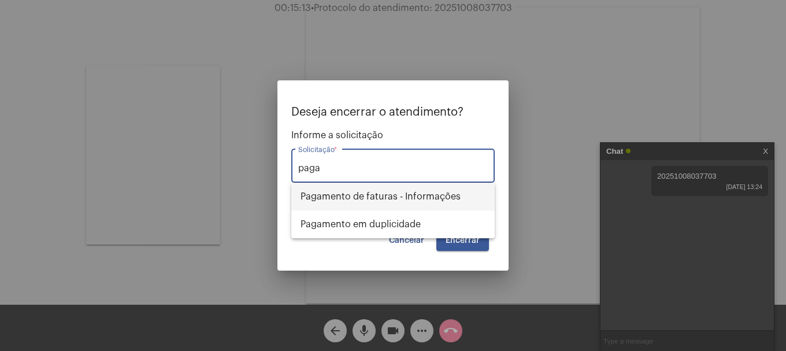
click at [378, 196] on span "Pagamento de faturas - Informações" at bounding box center [392, 197] width 185 height 28
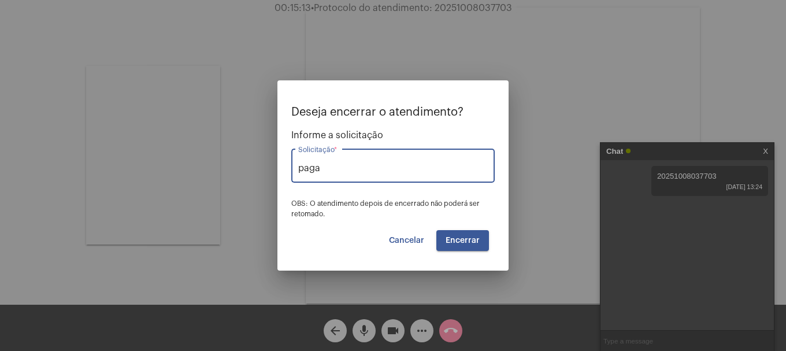
type input "Pagamento de faturas - Informações"
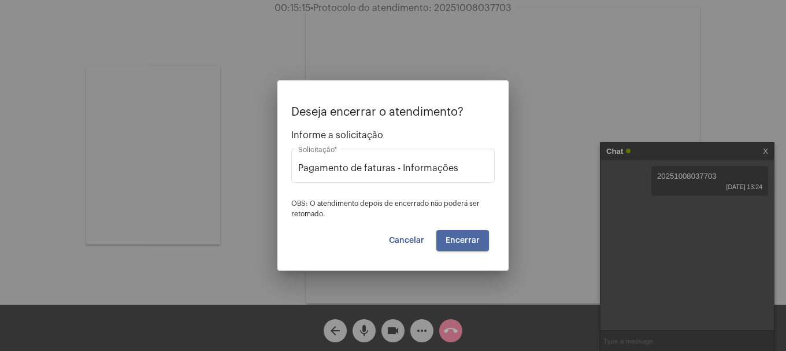
click at [471, 242] on span "Encerrar" at bounding box center [462, 240] width 34 height 8
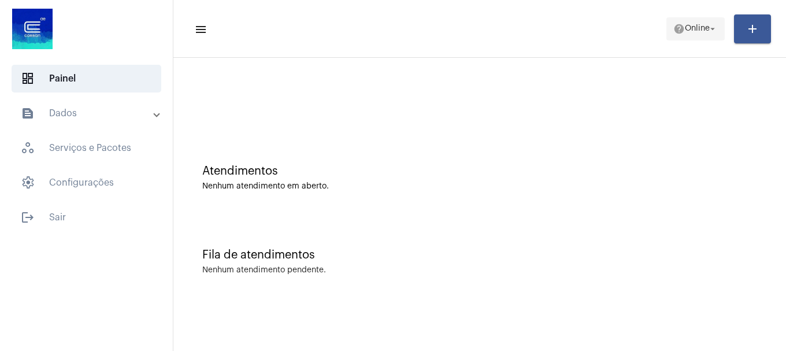
click at [714, 35] on span "help Online arrow_drop_down" at bounding box center [695, 28] width 44 height 21
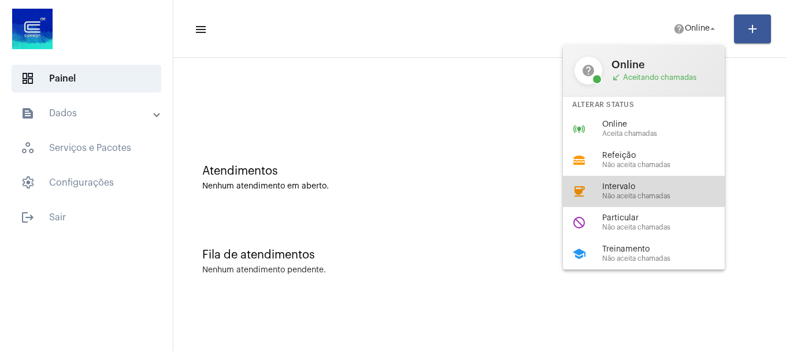
click at [635, 197] on span "Não aceita chamadas" at bounding box center [668, 196] width 132 height 8
